Goal: Task Accomplishment & Management: Manage account settings

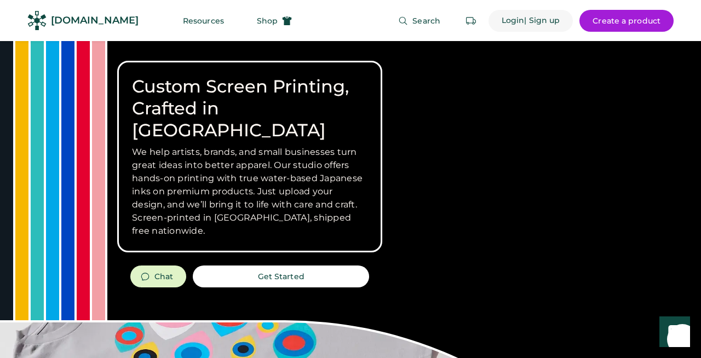
click at [513, 20] on div "Login" at bounding box center [513, 20] width 23 height 11
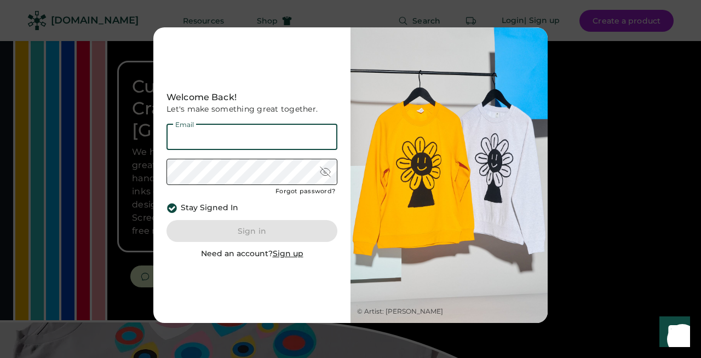
click at [278, 134] on input "email" at bounding box center [251, 137] width 171 height 26
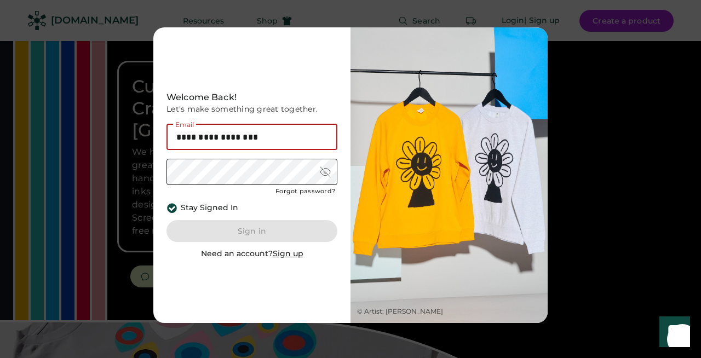
type input "**********"
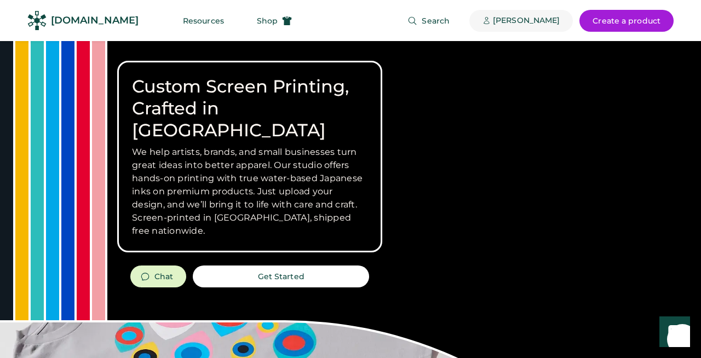
click at [541, 20] on div "[PERSON_NAME]" at bounding box center [526, 20] width 67 height 11
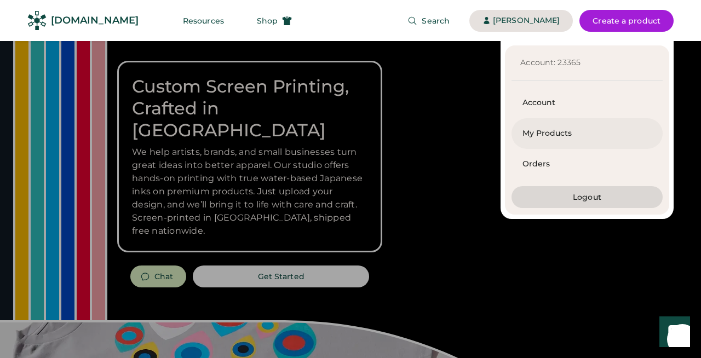
click at [550, 133] on div "My Products" at bounding box center [586, 133] width 129 height 11
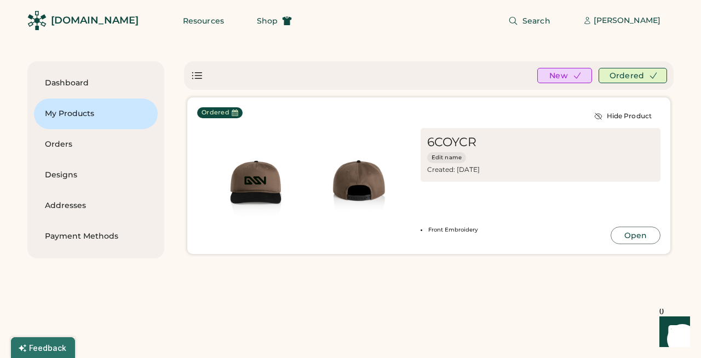
click at [433, 200] on div "6COYCR Edit name Created: Aug 6, 2025 Most Recent Order: 1 Variation Front Embr…" at bounding box center [541, 186] width 240 height 116
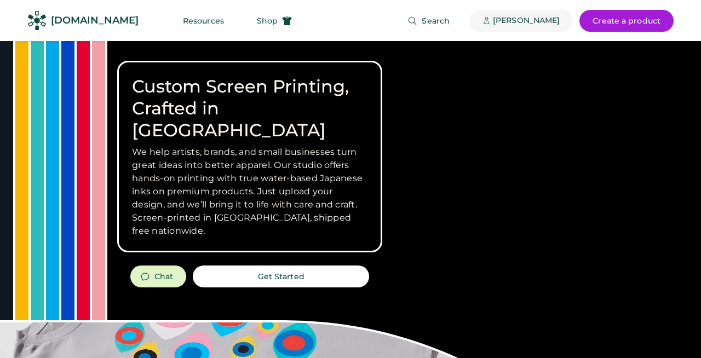
click at [522, 24] on div "[PERSON_NAME]" at bounding box center [526, 20] width 67 height 11
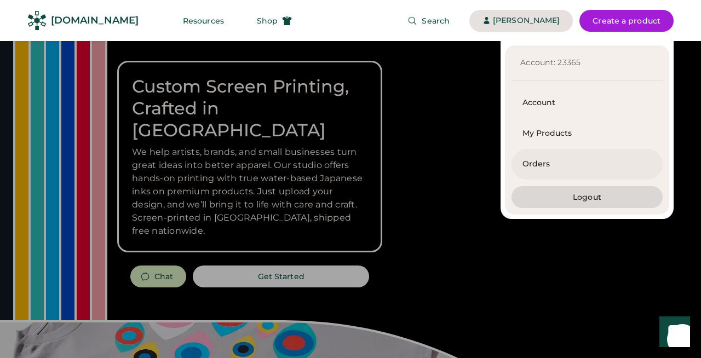
click at [544, 162] on div "Orders" at bounding box center [586, 164] width 129 height 11
